Goal: Check status: Check status

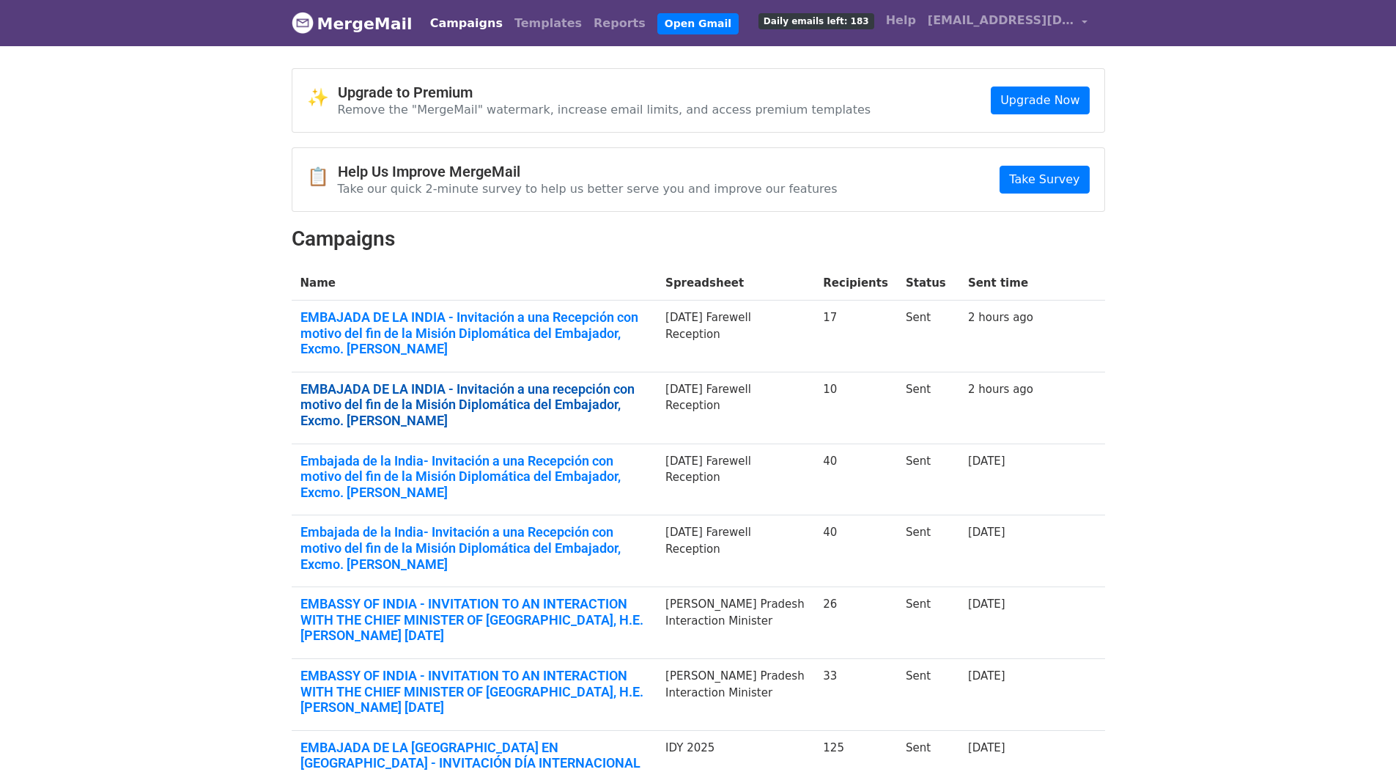
click at [396, 415] on link "EMBAJADA DE LA INDIA - Invitación a una recepción con motivo del fin de la Misi…" at bounding box center [474, 405] width 348 height 48
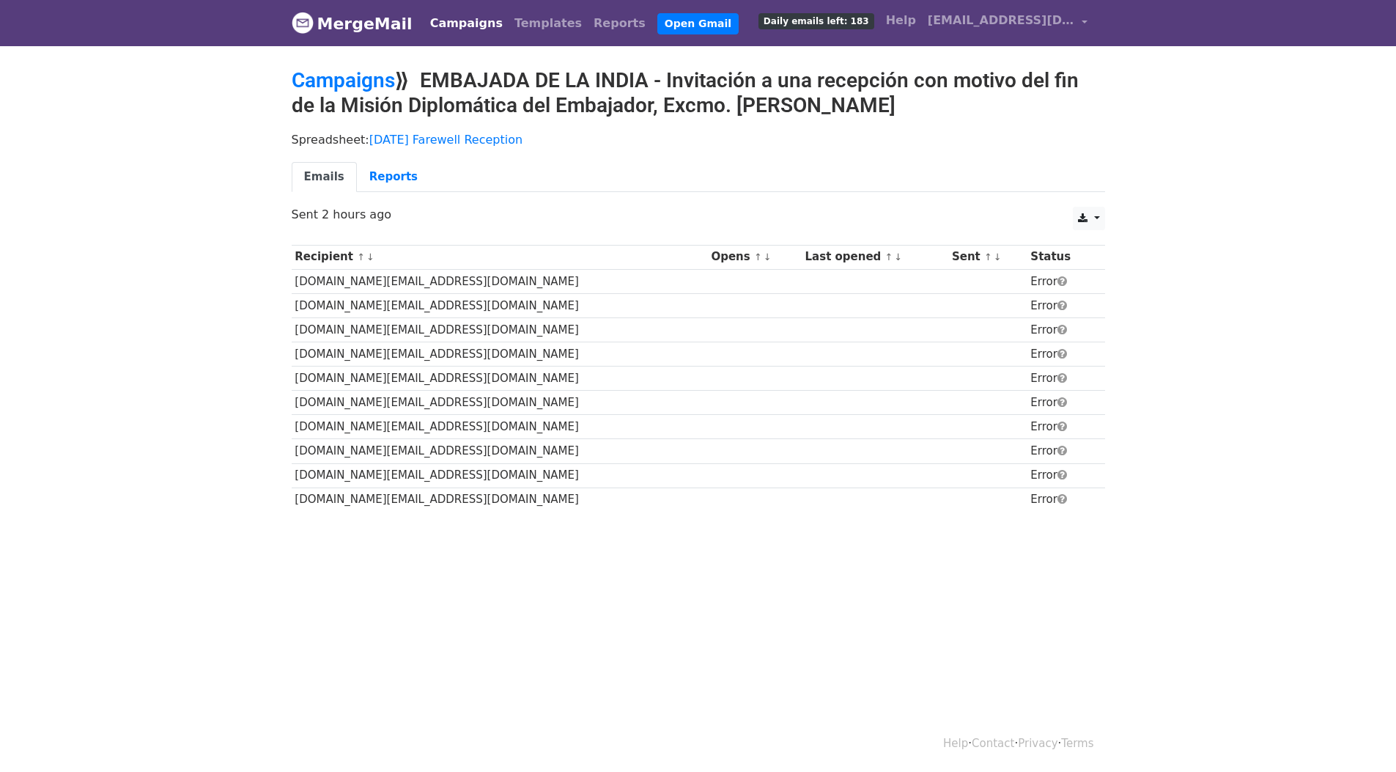
click at [1051, 289] on td "Error" at bounding box center [1060, 281] width 67 height 24
click at [1044, 284] on td "Error" at bounding box center [1060, 281] width 67 height 24
click at [1047, 285] on td "Error" at bounding box center [1060, 281] width 67 height 24
